Goal: Check status: Check status

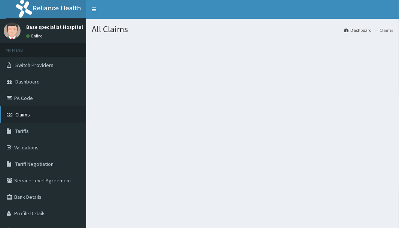
click at [15, 114] on span "Claims" at bounding box center [22, 114] width 15 height 7
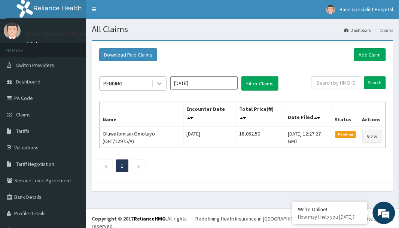
click at [160, 83] on icon at bounding box center [159, 83] width 7 height 7
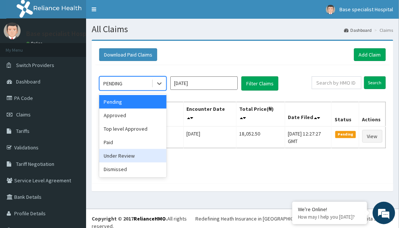
click at [120, 159] on div "Under Review" at bounding box center [132, 155] width 67 height 13
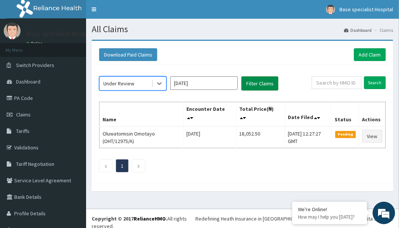
click at [259, 83] on button "Filter Claims" at bounding box center [259, 83] width 37 height 14
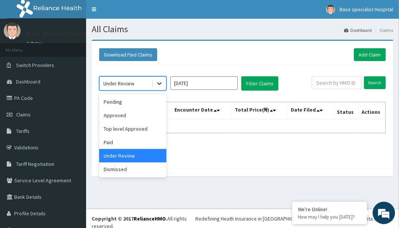
click at [159, 83] on icon at bounding box center [159, 83] width 7 height 7
click at [144, 114] on div "Approved" at bounding box center [132, 114] width 67 height 13
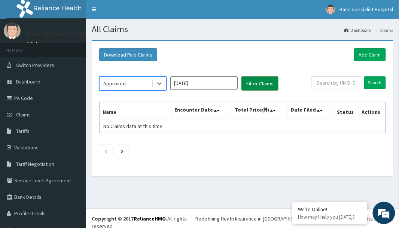
click at [261, 87] on button "Filter Claims" at bounding box center [259, 83] width 37 height 14
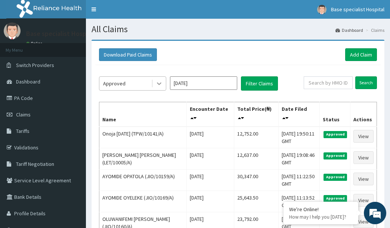
click at [160, 81] on icon at bounding box center [159, 83] width 7 height 7
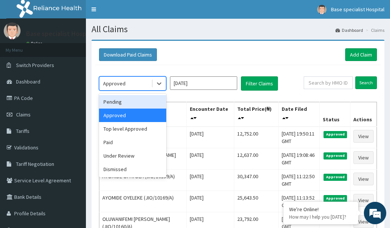
click at [131, 104] on div "Pending" at bounding box center [132, 101] width 67 height 13
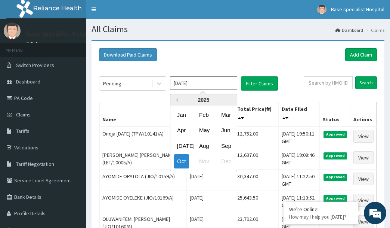
click at [216, 84] on input "[DATE]" at bounding box center [203, 82] width 67 height 13
click at [232, 146] on div "Sep" at bounding box center [225, 146] width 15 height 14
type input "[DATE]"
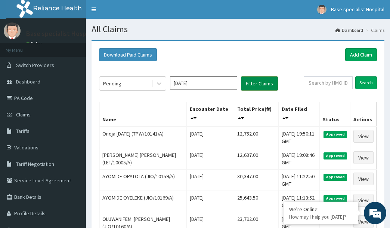
click at [271, 86] on button "Filter Claims" at bounding box center [259, 83] width 37 height 14
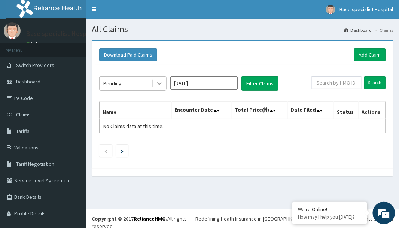
click at [156, 80] on icon at bounding box center [159, 83] width 7 height 7
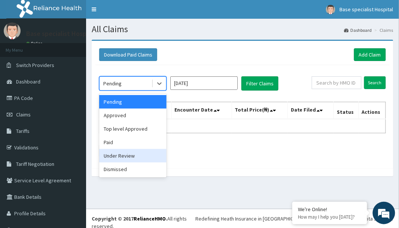
click at [129, 150] on div "Under Review" at bounding box center [132, 155] width 67 height 13
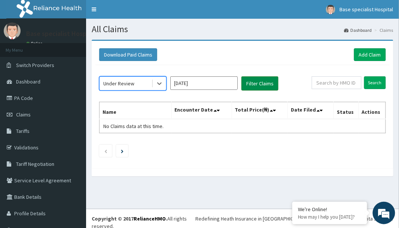
click at [271, 82] on button "Filter Claims" at bounding box center [259, 83] width 37 height 14
